Goal: Information Seeking & Learning: Stay updated

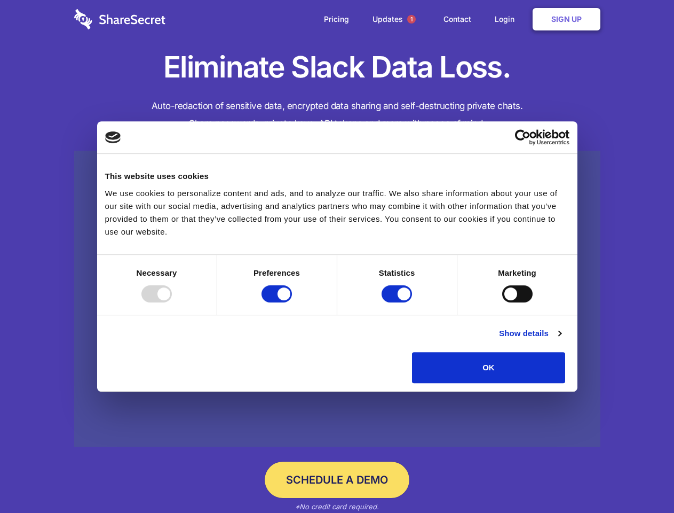
click at [172, 302] on div at bounding box center [156, 293] width 30 height 17
click at [292, 302] on input "Preferences" at bounding box center [277, 293] width 30 height 17
checkbox input "false"
click at [398, 302] on input "Statistics" at bounding box center [397, 293] width 30 height 17
checkbox input "false"
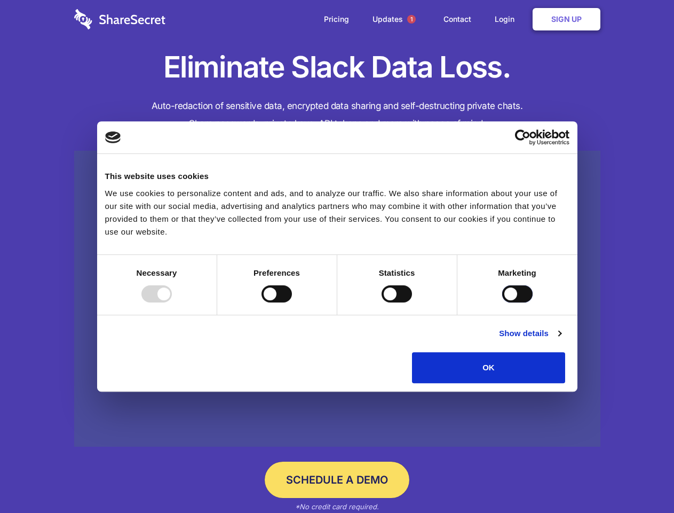
click at [502, 302] on input "Marketing" at bounding box center [517, 293] width 30 height 17
checkbox input "true"
click at [561, 340] on link "Show details" at bounding box center [530, 333] width 62 height 13
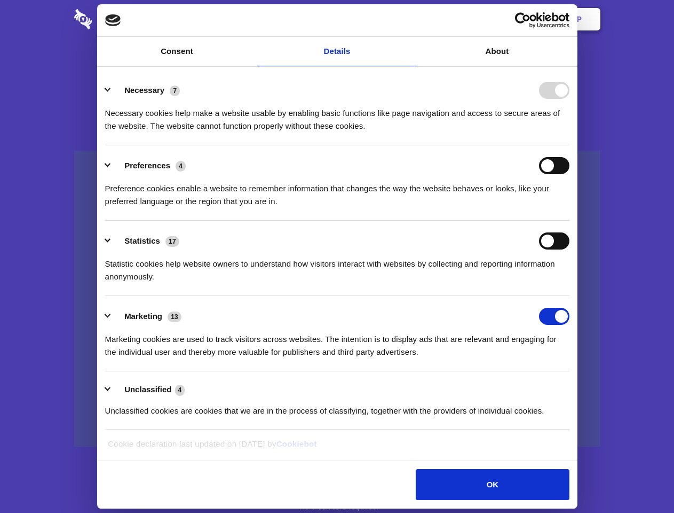
click at [570, 145] on li "Necessary 7 Necessary cookies help make a website usable by enabling basic func…" at bounding box center [337, 107] width 464 height 75
click at [411, 19] on span "1" at bounding box center [411, 19] width 9 height 9
